Goal: Task Accomplishment & Management: Manage account settings

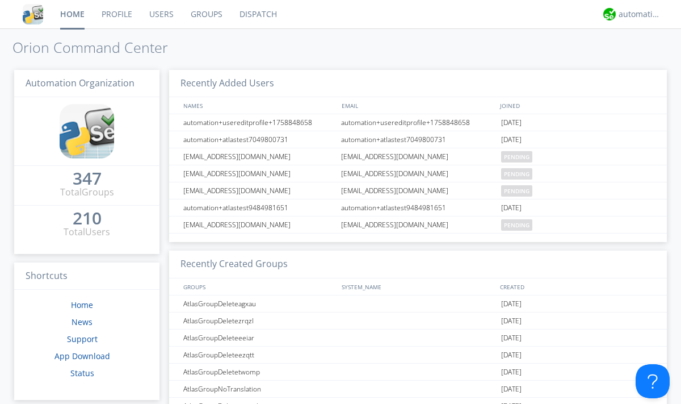
click at [206, 14] on link "Groups" at bounding box center [206, 14] width 49 height 28
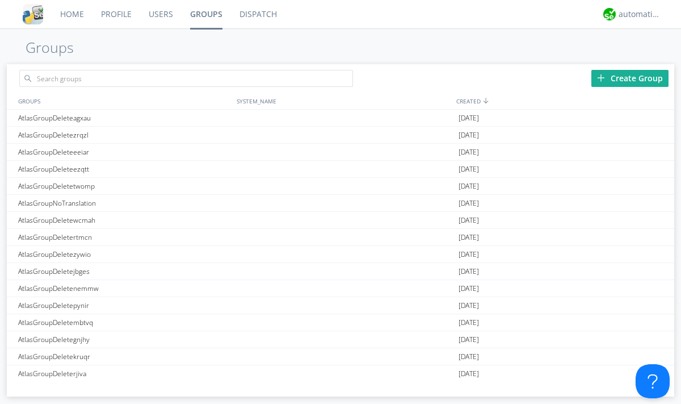
click at [630, 78] on div "Create Group" at bounding box center [630, 78] width 77 height 17
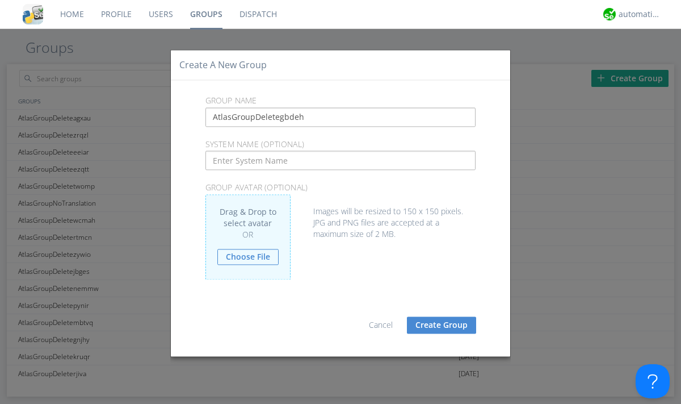
type input "AtlasGroupDeletegbdeh"
click at [442, 324] on button "Create Group" at bounding box center [441, 324] width 69 height 17
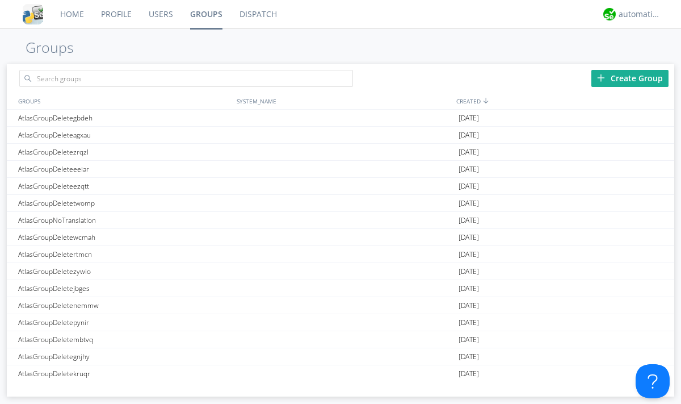
click at [206, 14] on link "Groups" at bounding box center [206, 14] width 49 height 28
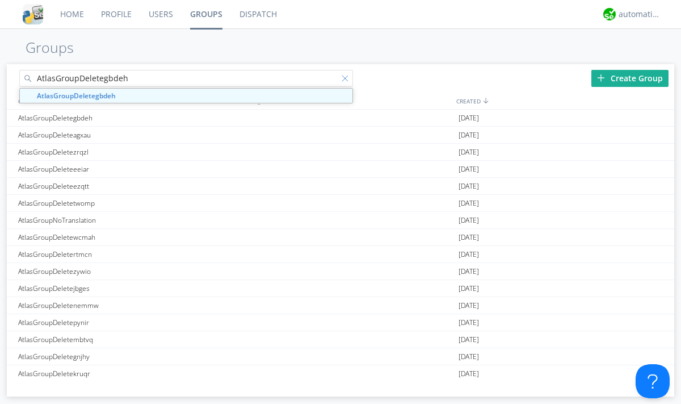
type input "AtlasGroupDeletegbdeh"
click at [348, 80] on div at bounding box center [347, 80] width 11 height 11
type input "AtlasGroupDeletegbdeh"
click at [124, 118] on div "AtlasGroupDeletegbdeh" at bounding box center [124, 118] width 219 height 16
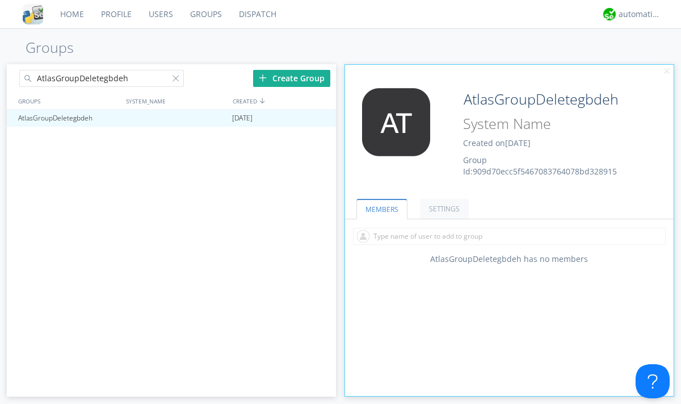
click at [509, 236] on input "text" at bounding box center [509, 236] width 313 height 17
type input "automation+atlas0005"
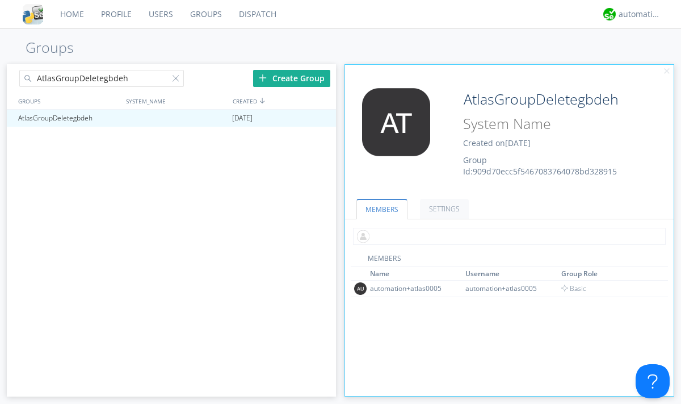
click at [507, 236] on input "text" at bounding box center [509, 236] width 313 height 17
type input "automation+atlas0004"
click at [507, 236] on input "text" at bounding box center [509, 236] width 313 height 17
click at [571, 304] on span "Basic" at bounding box center [575, 305] width 26 height 10
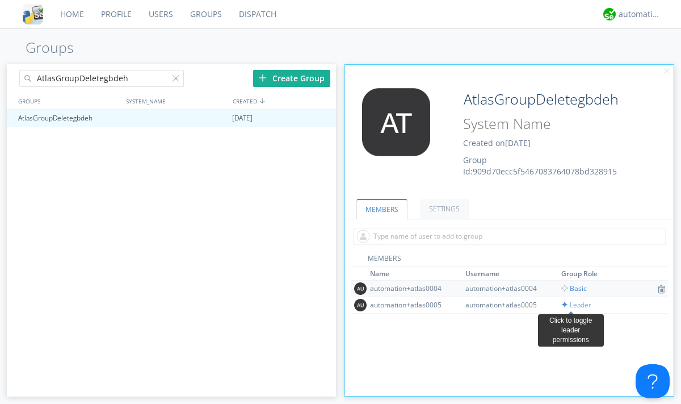
click at [507, 236] on input "text" at bounding box center [509, 236] width 313 height 17
click at [571, 288] on span "Basic" at bounding box center [575, 288] width 26 height 10
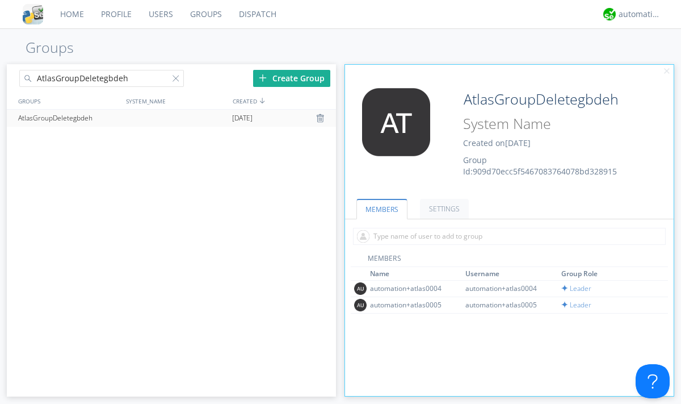
click at [321, 118] on div at bounding box center [321, 118] width 11 height 9
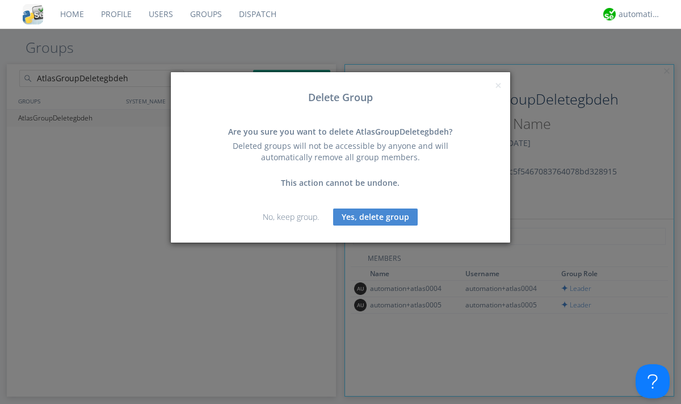
click at [376, 216] on button "Yes, delete group" at bounding box center [375, 216] width 85 height 17
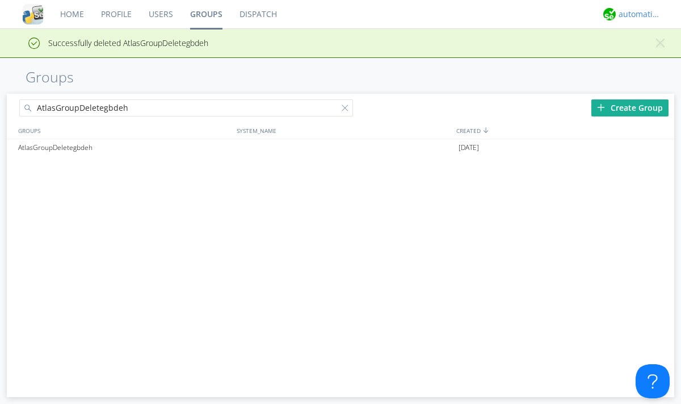
click at [637, 14] on div "automation+atlas" at bounding box center [640, 14] width 43 height 11
